Goal: Task Accomplishment & Management: Use online tool/utility

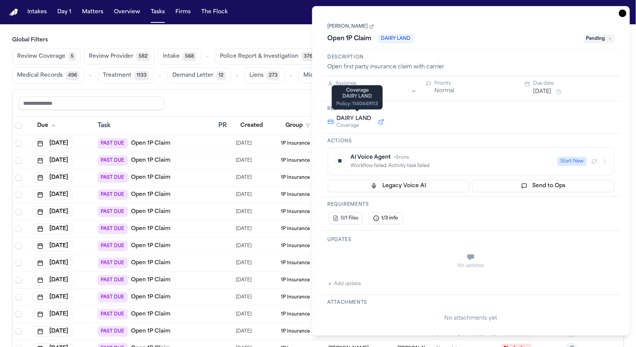
scroll to position [113, 0]
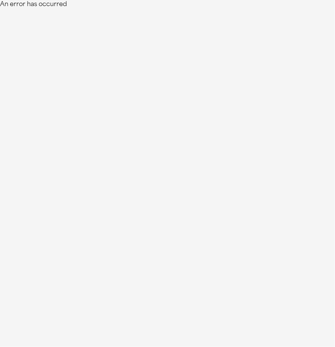
click at [196, 9] on html "An error has occurred" at bounding box center [167, 4] width 335 height 9
